Goal: Find specific page/section

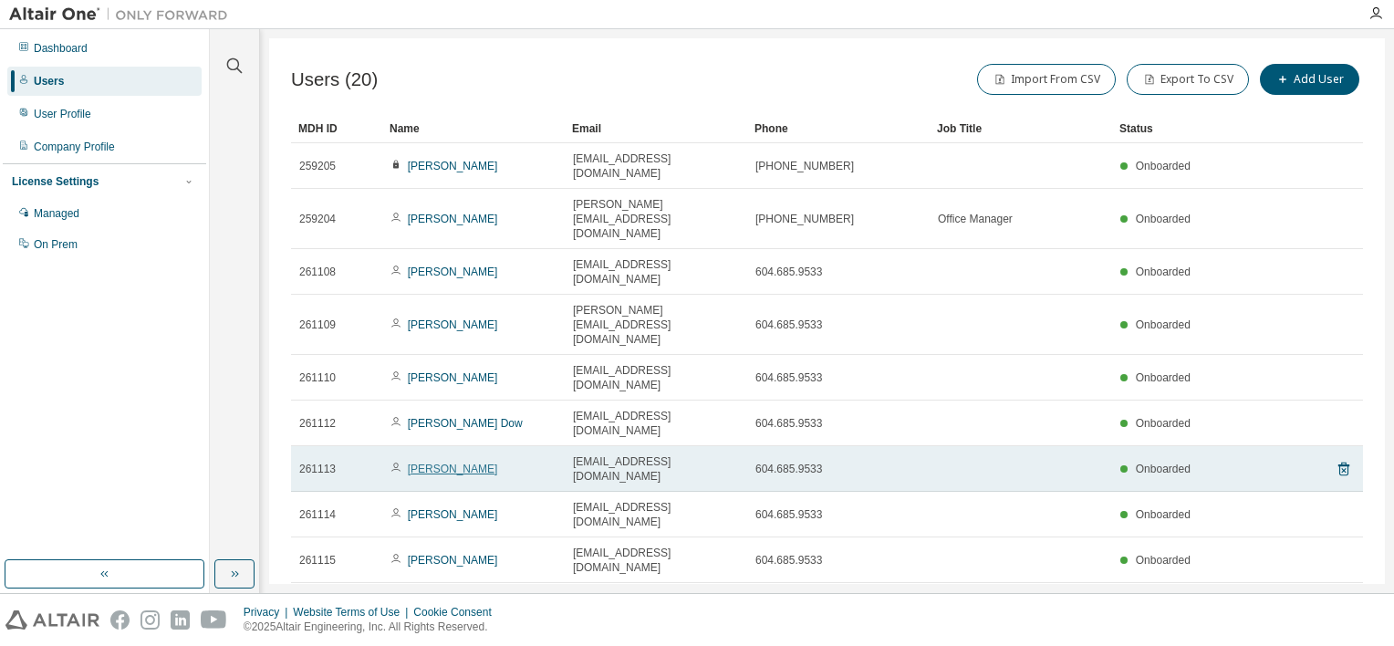
click at [423, 463] on link "Henry Xu" at bounding box center [453, 469] width 90 height 13
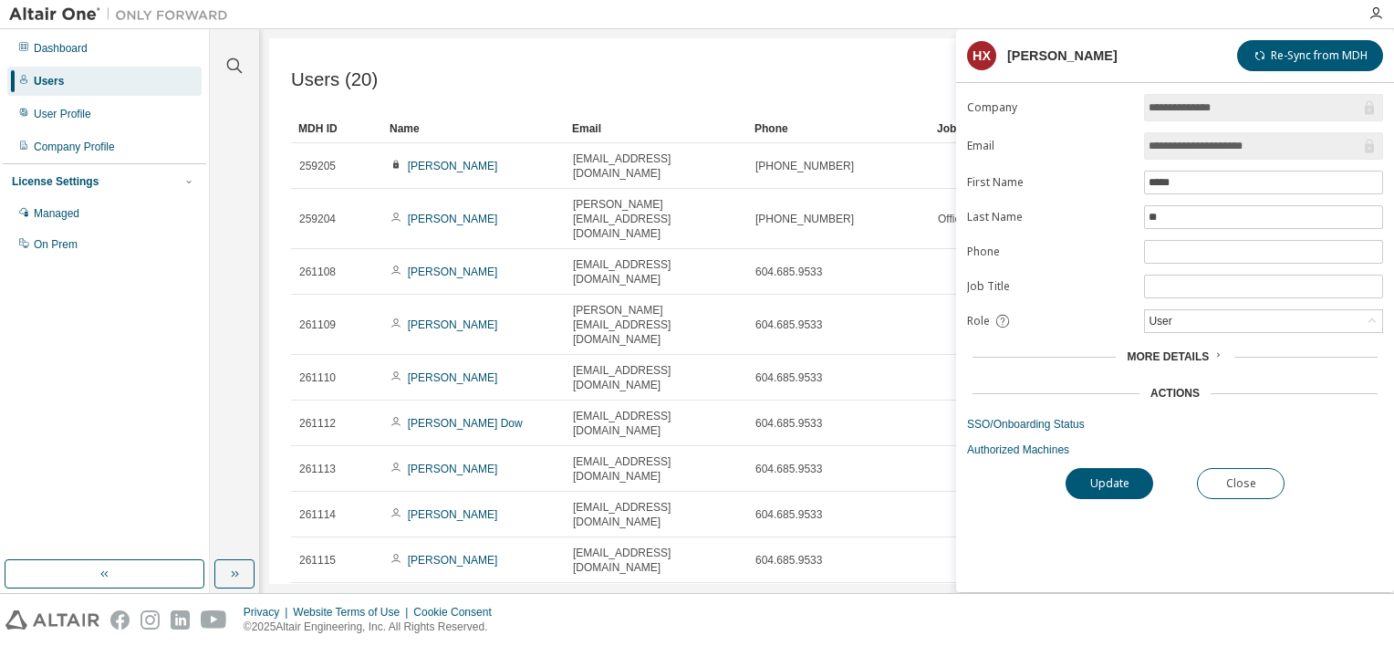
click at [496, 524] on div "Users (20) Import From CSV Export To CSV Add User Clear Load Save Save As Field…" at bounding box center [827, 311] width 1116 height 546
click at [1265, 485] on button "Close" at bounding box center [1241, 483] width 88 height 31
